Goal: Navigation & Orientation: Find specific page/section

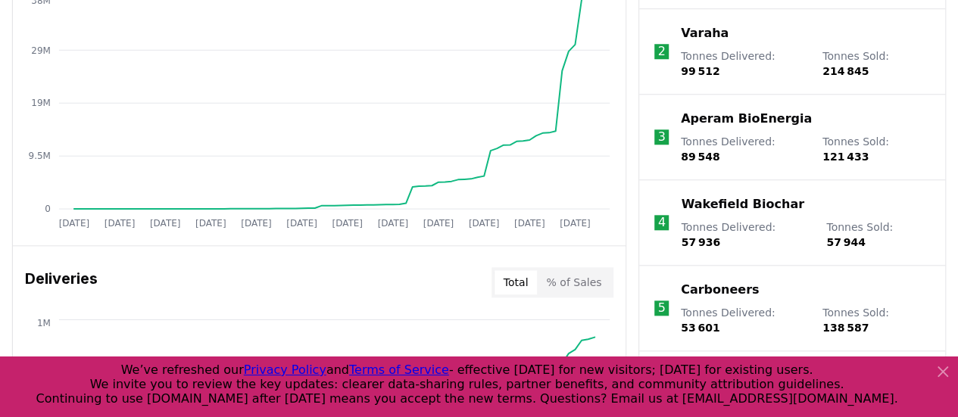
scroll to position [530, 0]
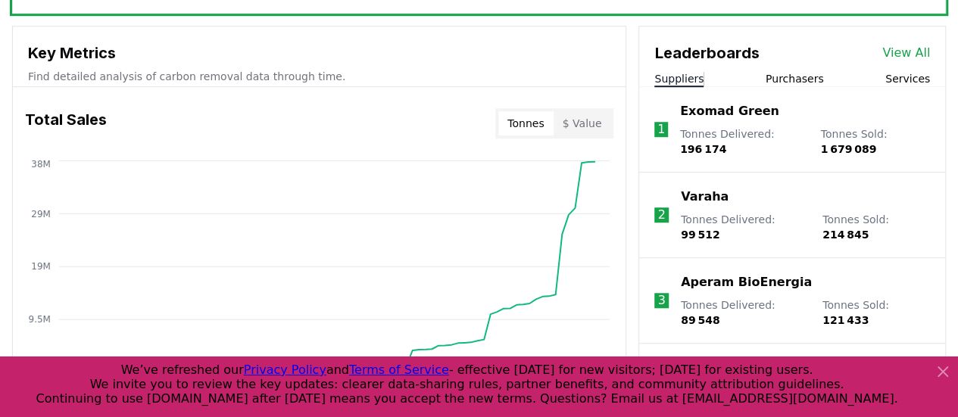
click at [908, 52] on link "View All" at bounding box center [906, 53] width 48 height 18
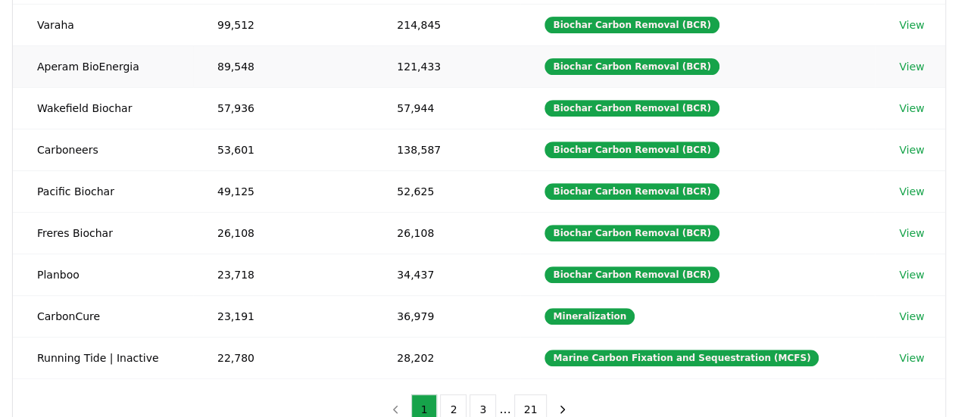
scroll to position [303, 0]
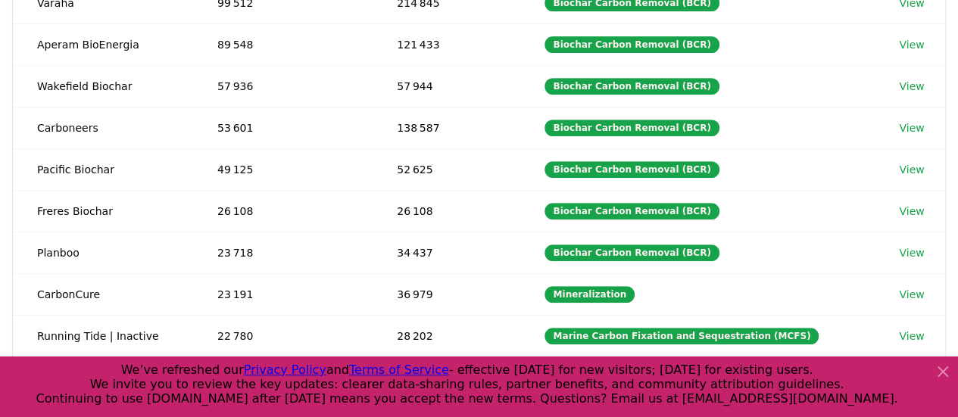
click at [947, 373] on icon at bounding box center [942, 372] width 18 height 18
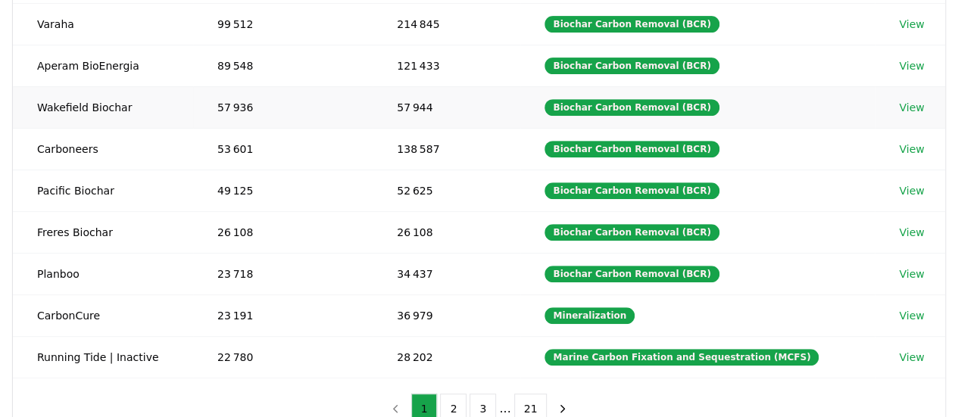
scroll to position [379, 0]
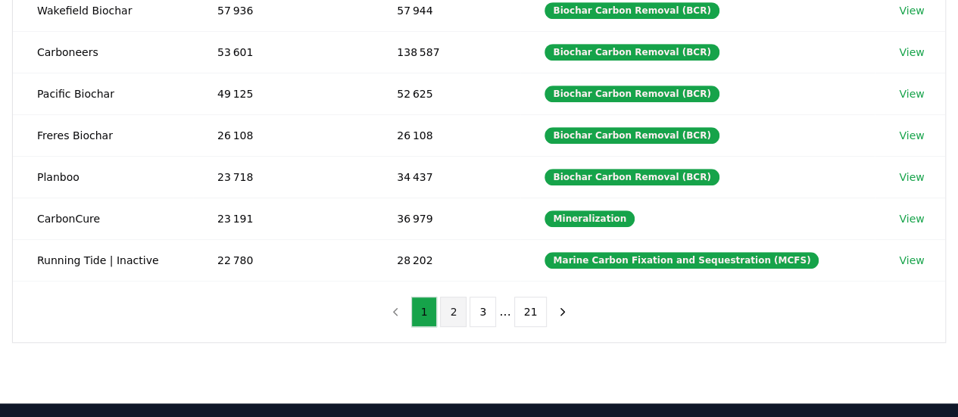
click at [457, 304] on button "2" at bounding box center [453, 312] width 26 height 30
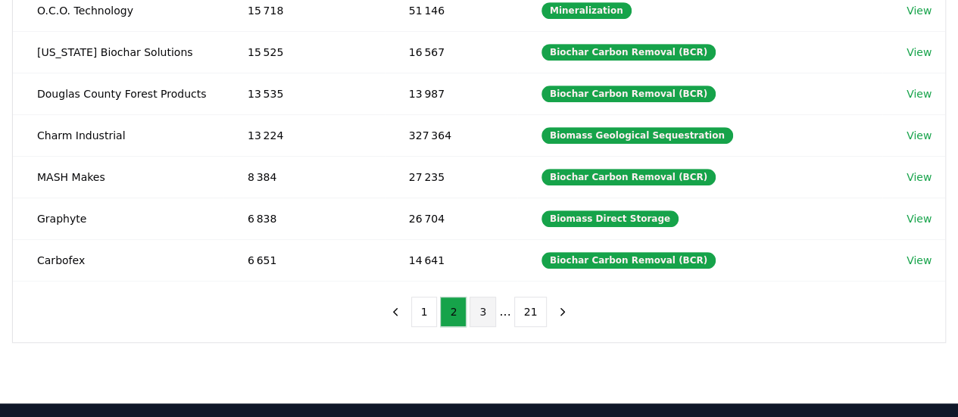
click at [483, 305] on button "3" at bounding box center [482, 312] width 26 height 30
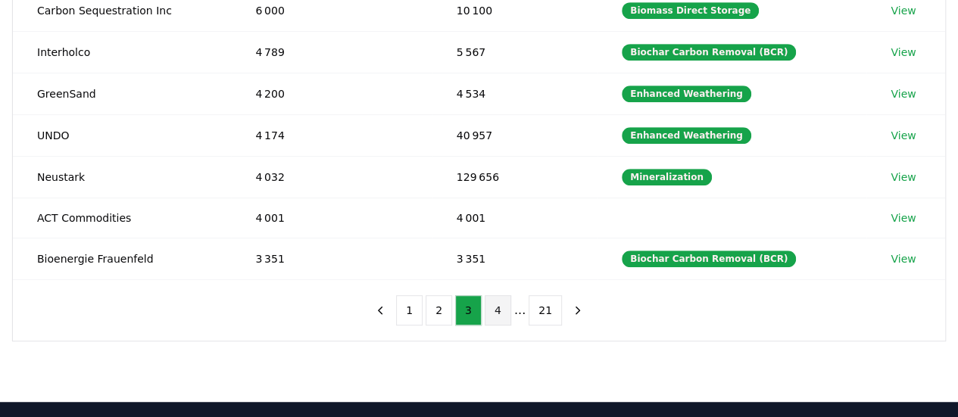
click at [498, 308] on button "4" at bounding box center [498, 310] width 26 height 30
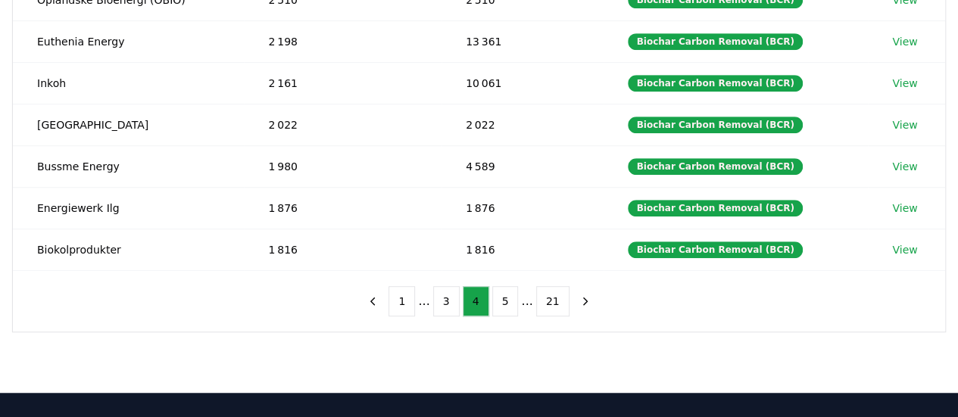
scroll to position [454, 0]
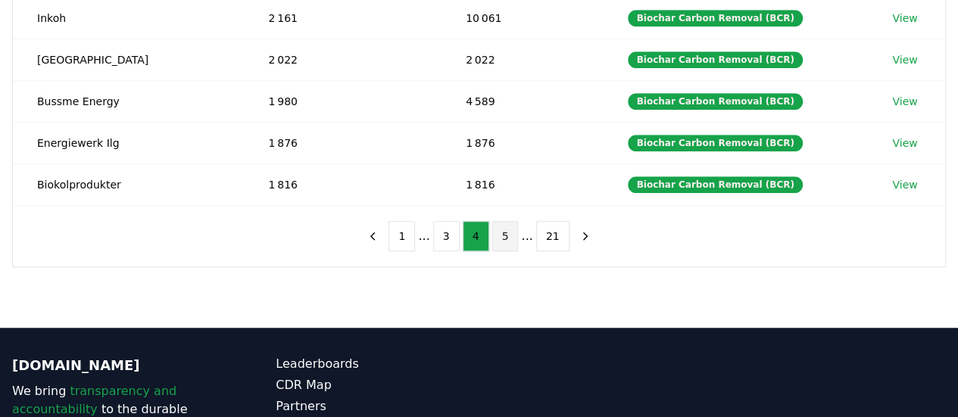
click at [509, 235] on button "5" at bounding box center [505, 236] width 26 height 30
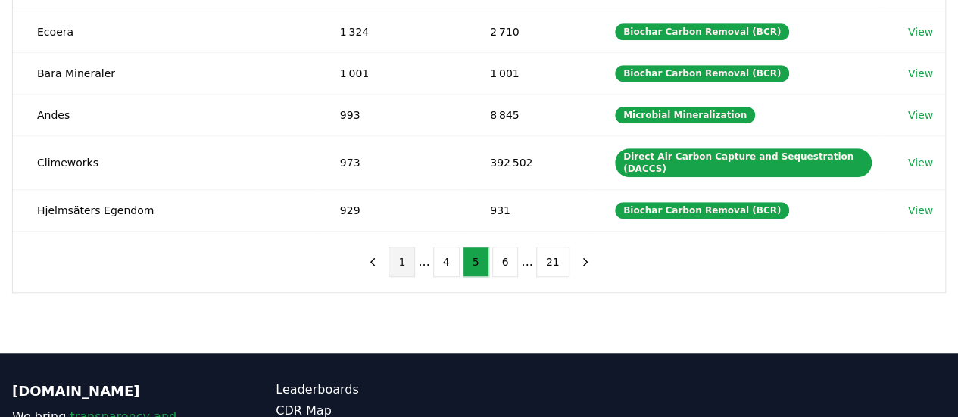
click at [413, 253] on button "1" at bounding box center [401, 262] width 26 height 30
